Goal: Task Accomplishment & Management: Manage account settings

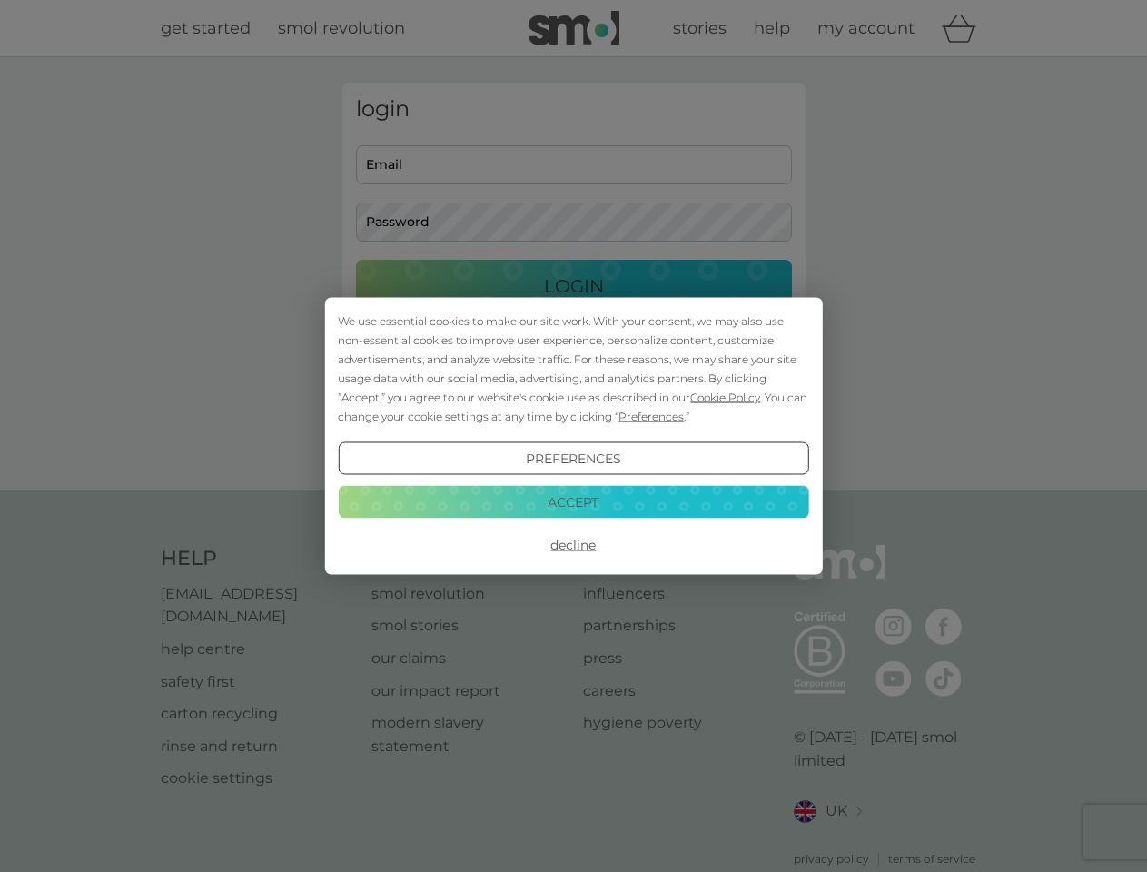
click at [726, 397] on span "Cookie Policy" at bounding box center [725, 397] width 70 height 14
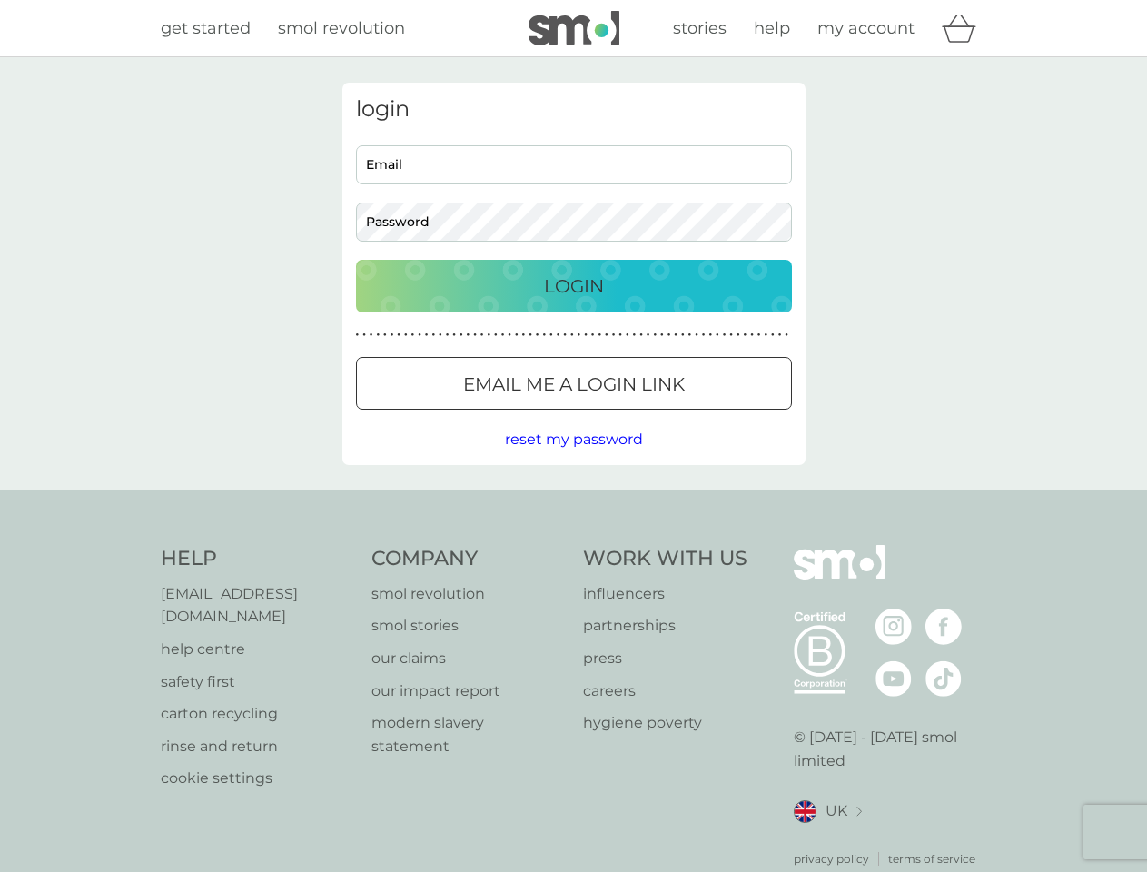
click at [649, 416] on div "login Email Password Login ● ● ● ● ● ● ● ● ● ● ● ● ● ● ● ● ● ● ● ● ● ● ● ● ● ● …" at bounding box center [573, 274] width 463 height 382
click at [573, 459] on div "login Email Password Login ● ● ● ● ● ● ● ● ● ● ● ● ● ● ● ● ● ● ● ● ● ● ● ● ● ● …" at bounding box center [573, 274] width 463 height 382
click at [573, 545] on div "Help [EMAIL_ADDRESS][DOMAIN_NAME] help centre safety first carton recycling rin…" at bounding box center [574, 706] width 826 height 322
click at [573, 501] on div "Help [EMAIL_ADDRESS][DOMAIN_NAME] help centre safety first carton recycling rin…" at bounding box center [573, 705] width 1147 height 431
